Goal: Task Accomplishment & Management: Complete application form

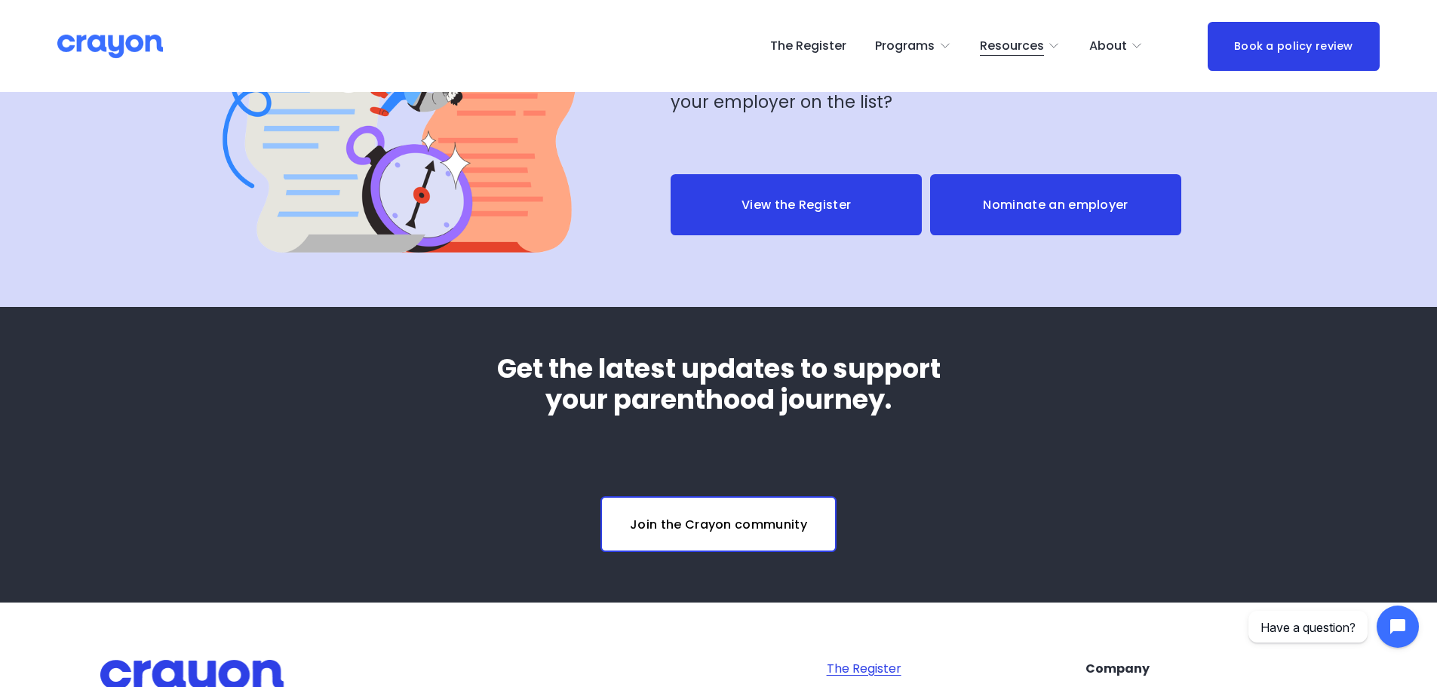
scroll to position [5700, 0]
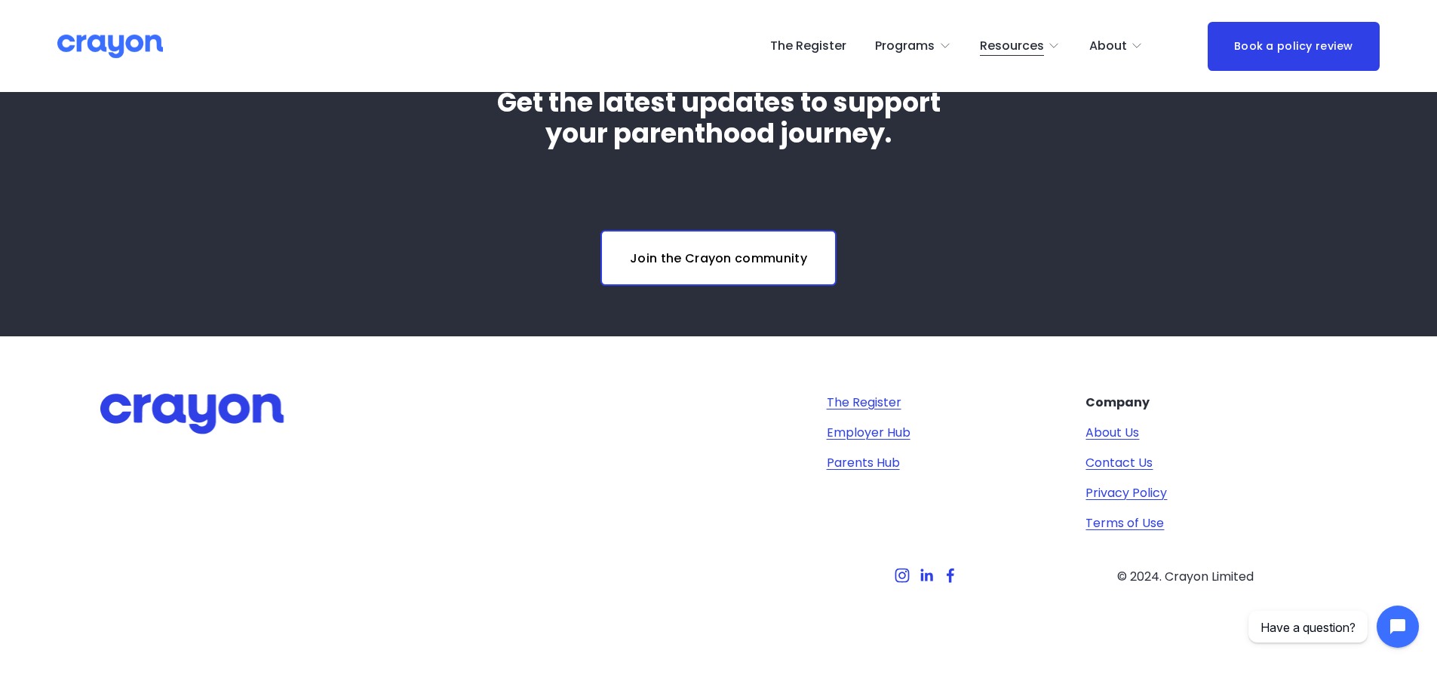
click at [1125, 48] on span "About" at bounding box center [1108, 46] width 38 height 22
click at [0, 0] on span "About Us" at bounding box center [0, 0] width 0 height 0
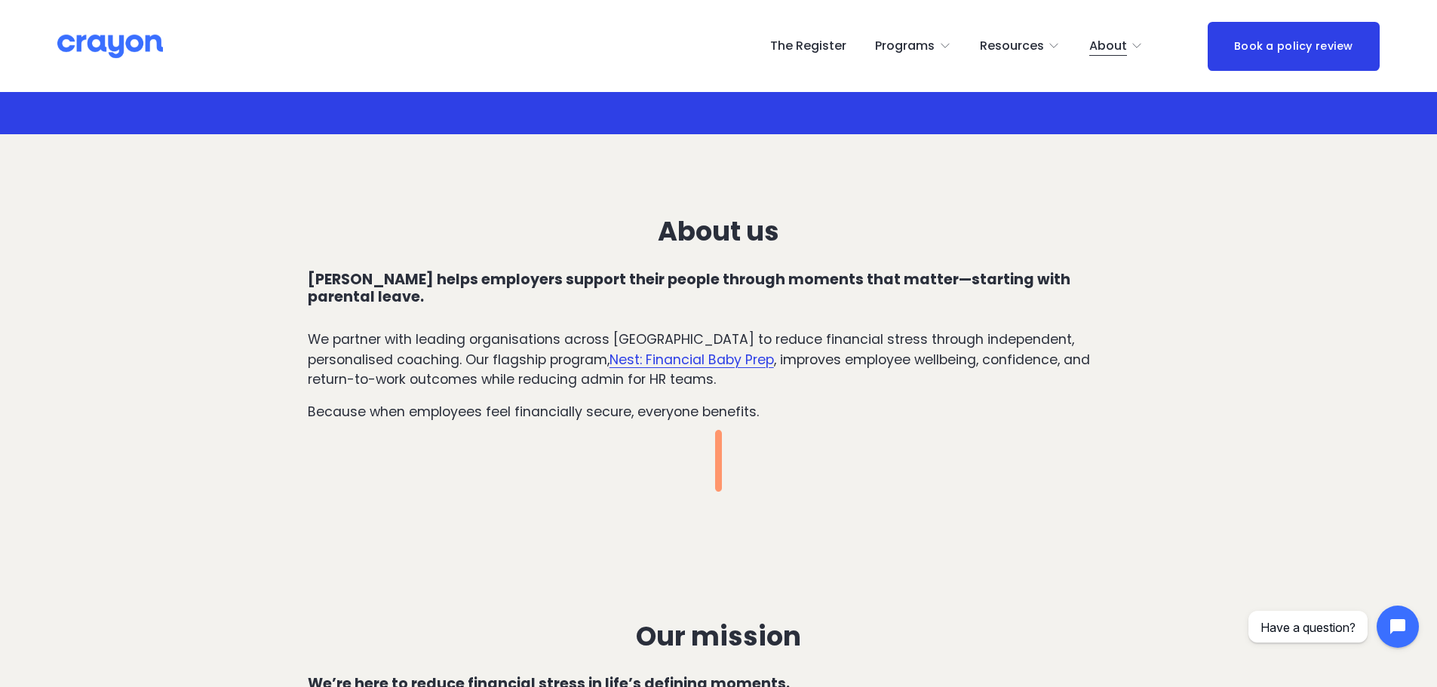
scroll to position [112, 0]
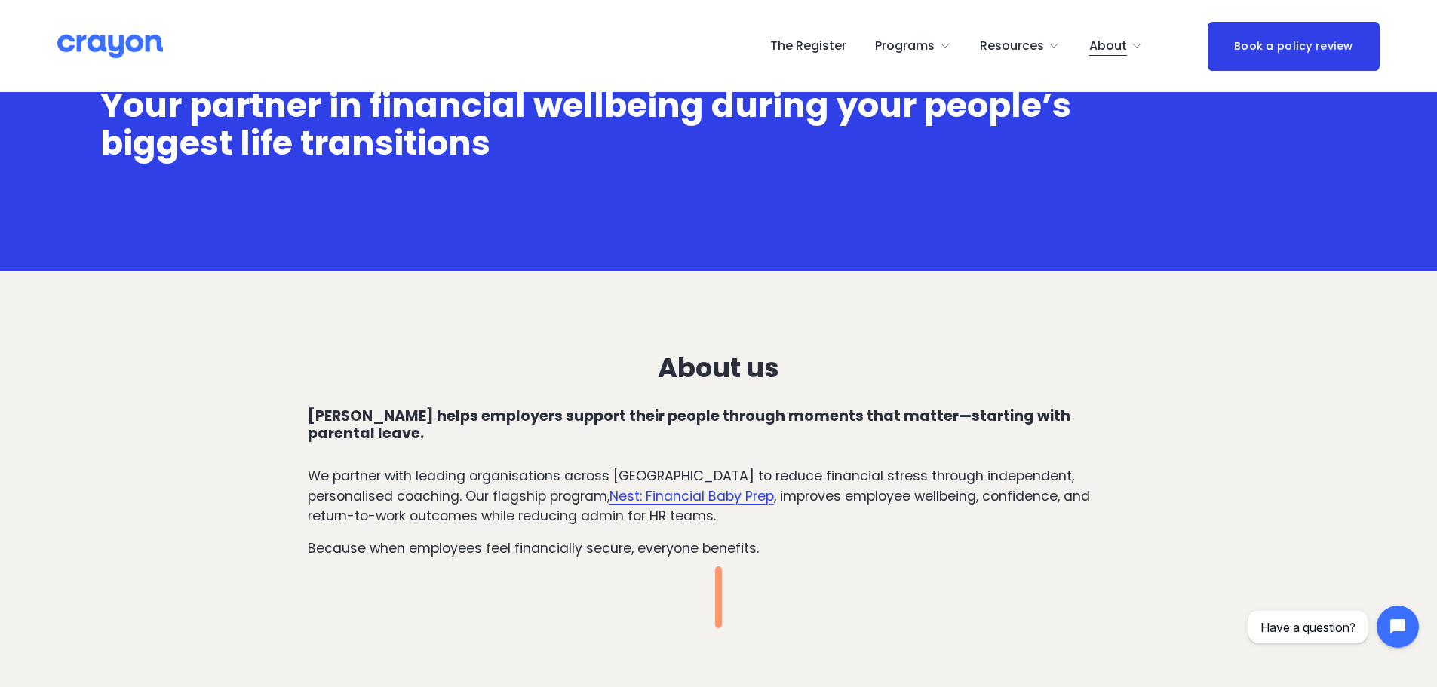
click at [615, 487] on link "Nest: Financial Baby Prep" at bounding box center [691, 496] width 164 height 18
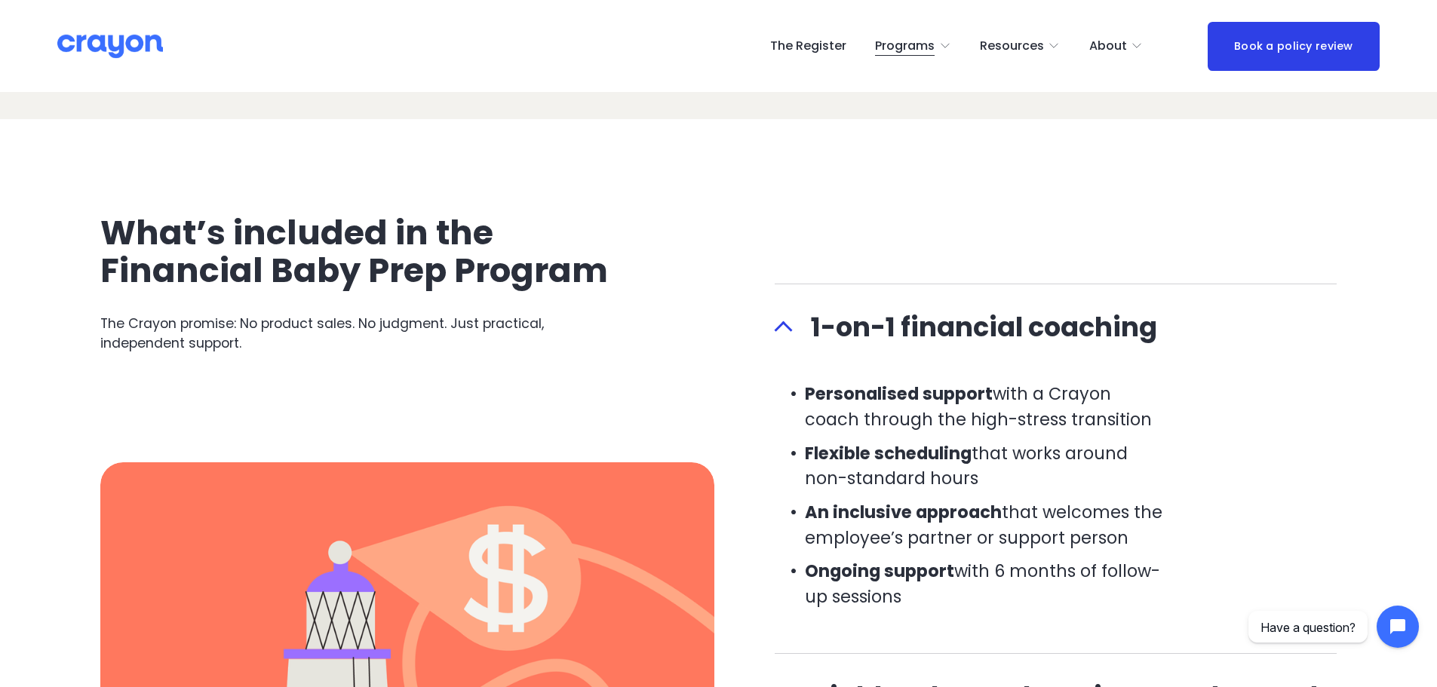
scroll to position [1961, 0]
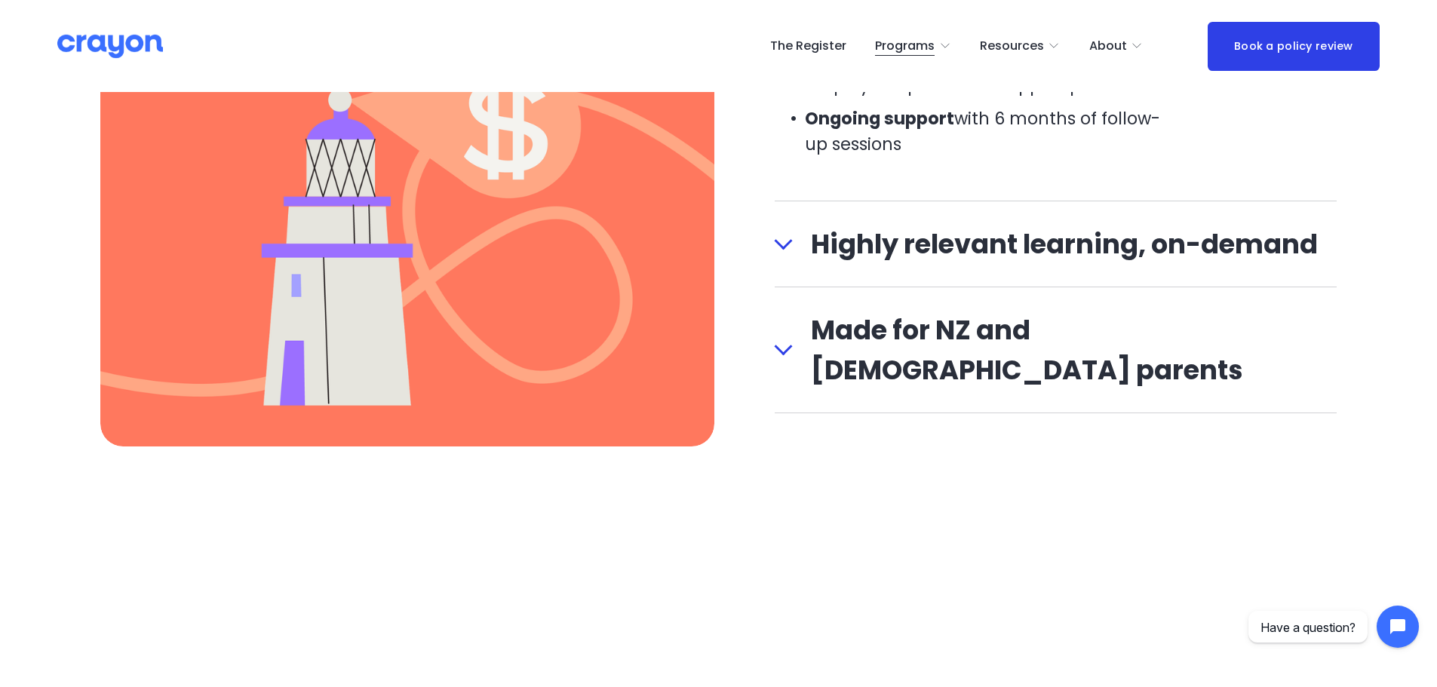
click at [1017, 345] on span "Made for NZ and Australian parents" at bounding box center [1065, 350] width 545 height 80
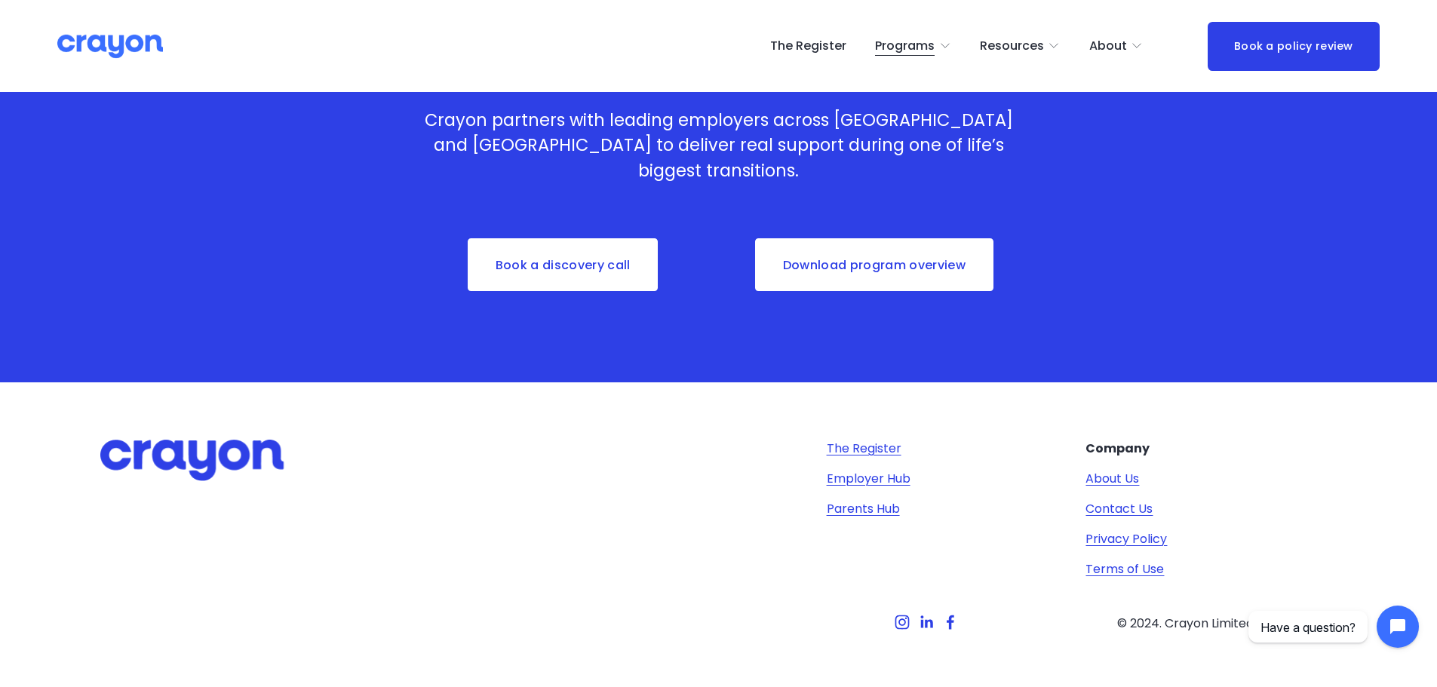
scroll to position [5010, 0]
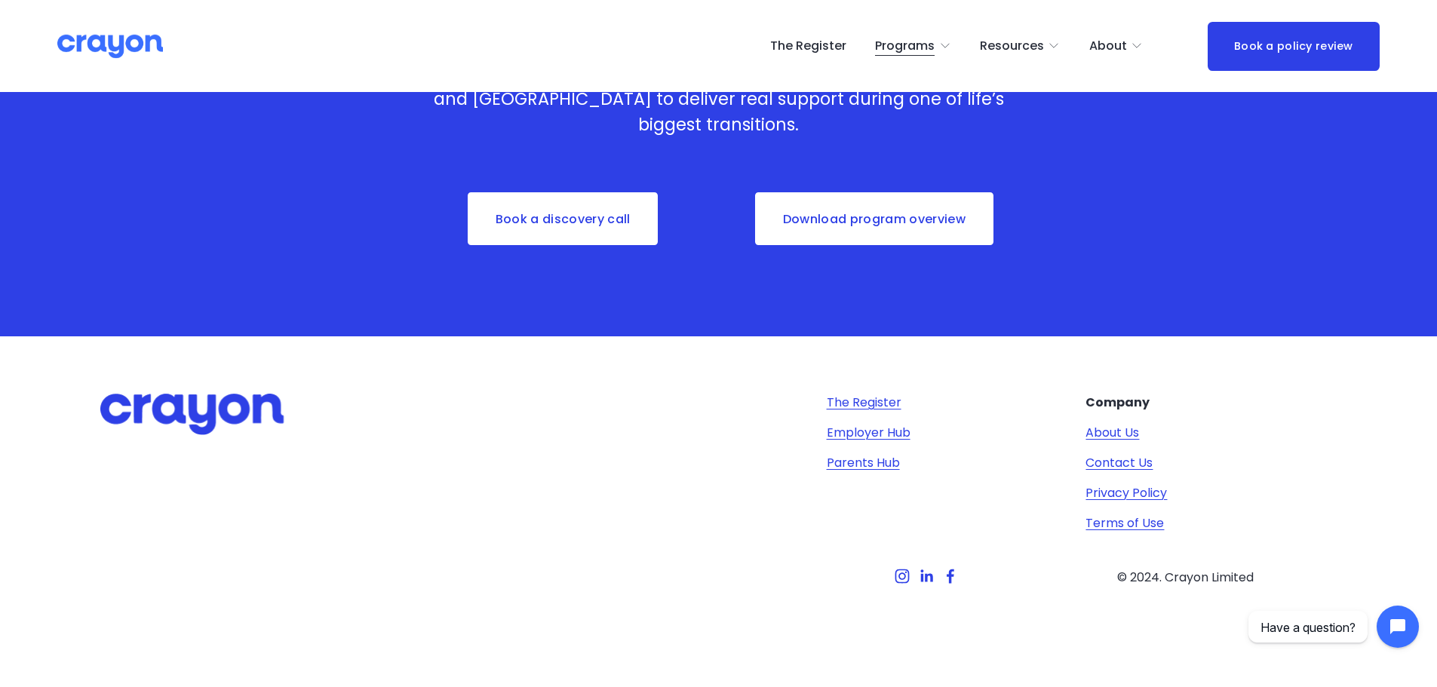
click at [880, 399] on link "The Register" at bounding box center [864, 403] width 75 height 18
